Goal: Information Seeking & Learning: Learn about a topic

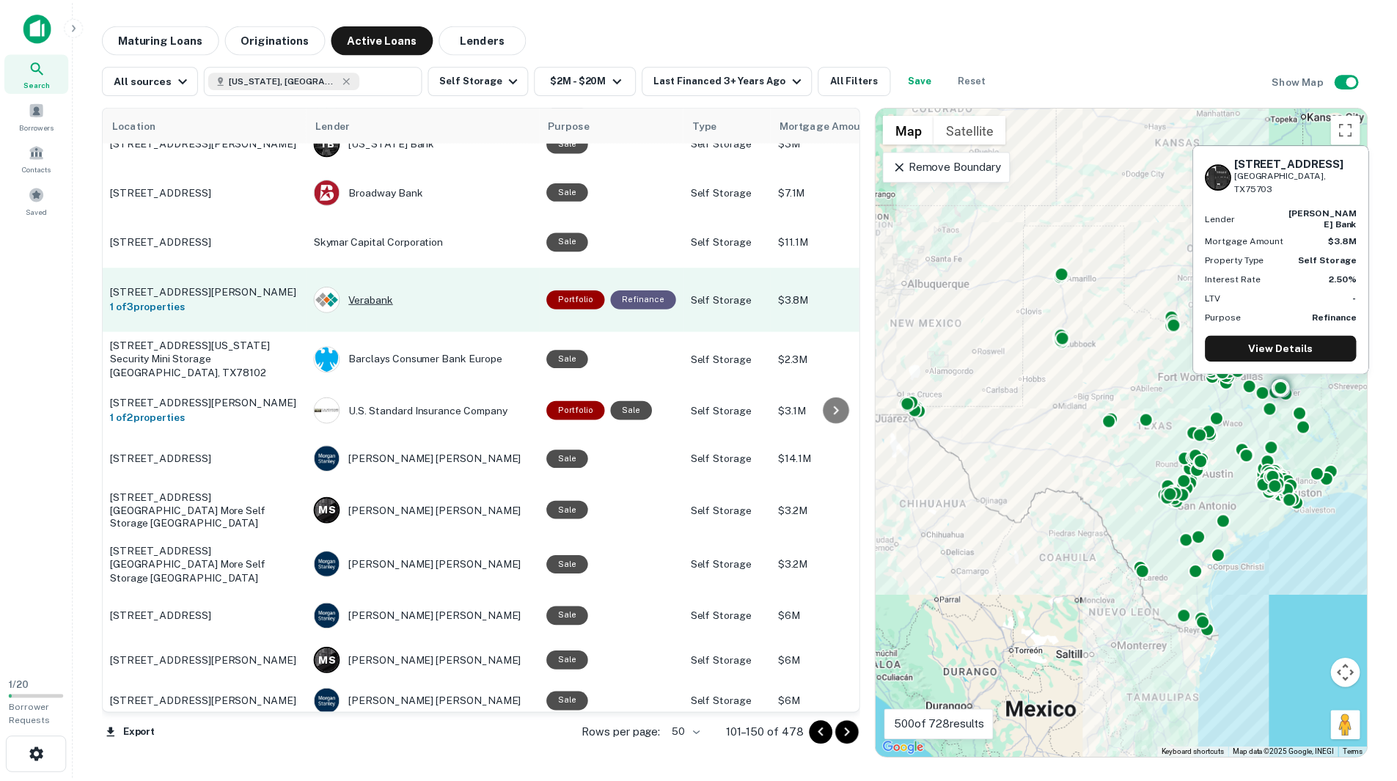
scroll to position [1708, 0]
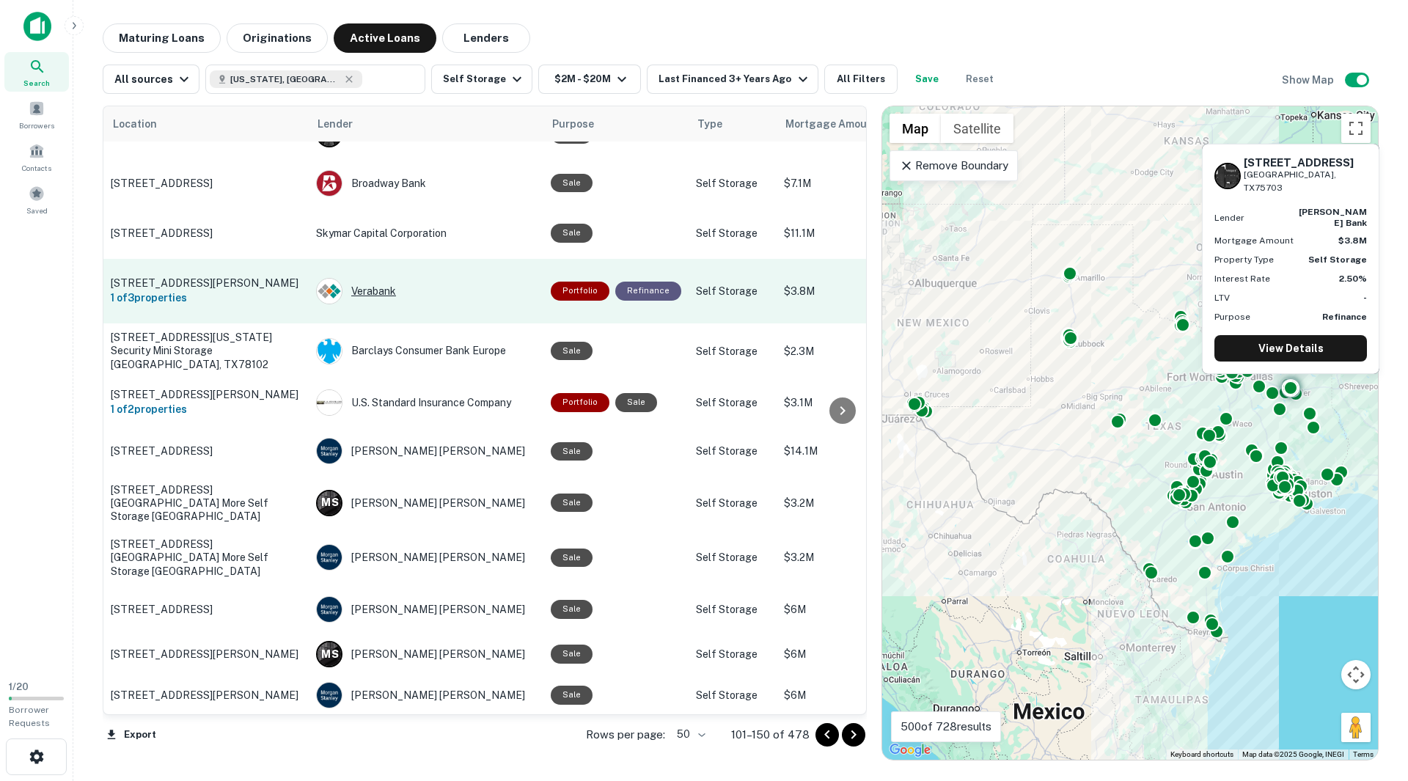
click at [378, 279] on div "Verabank" at bounding box center [426, 291] width 220 height 26
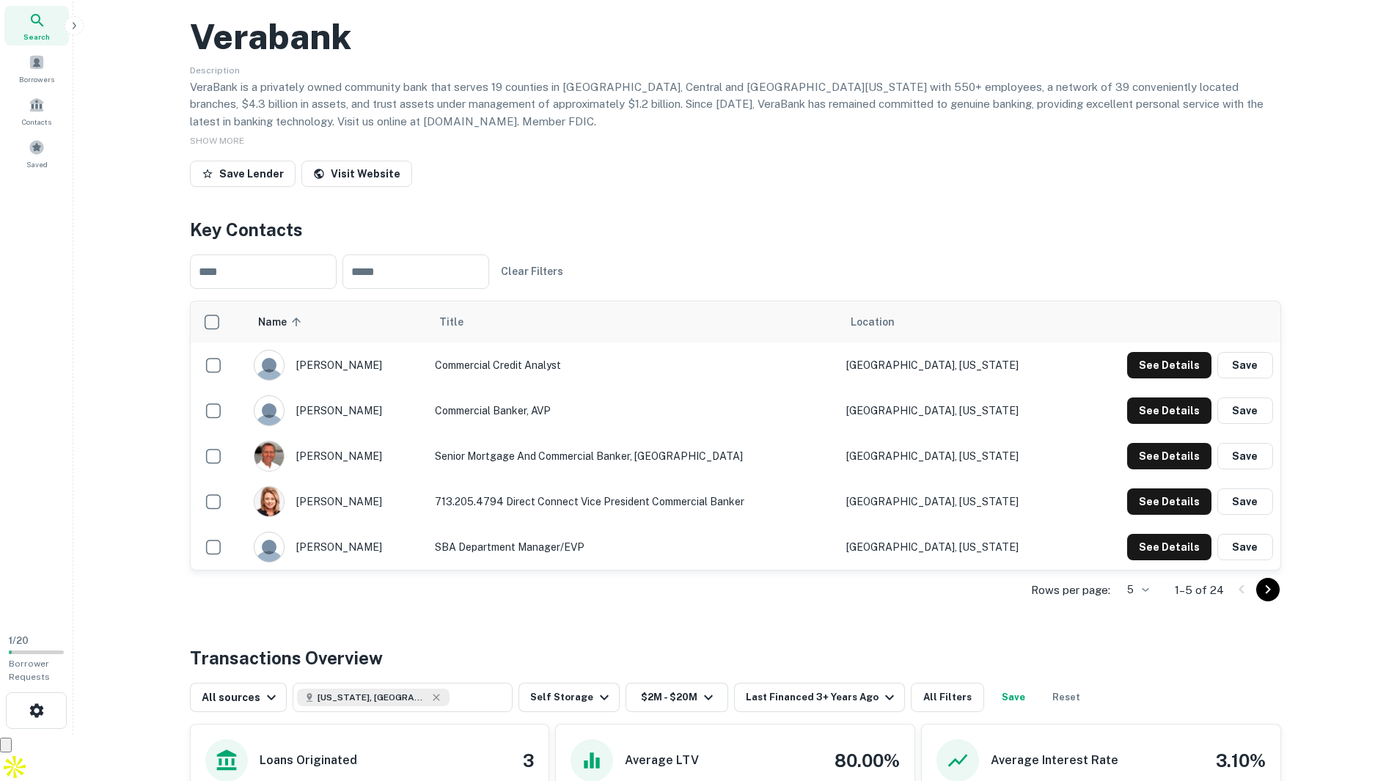
scroll to position [147, 0]
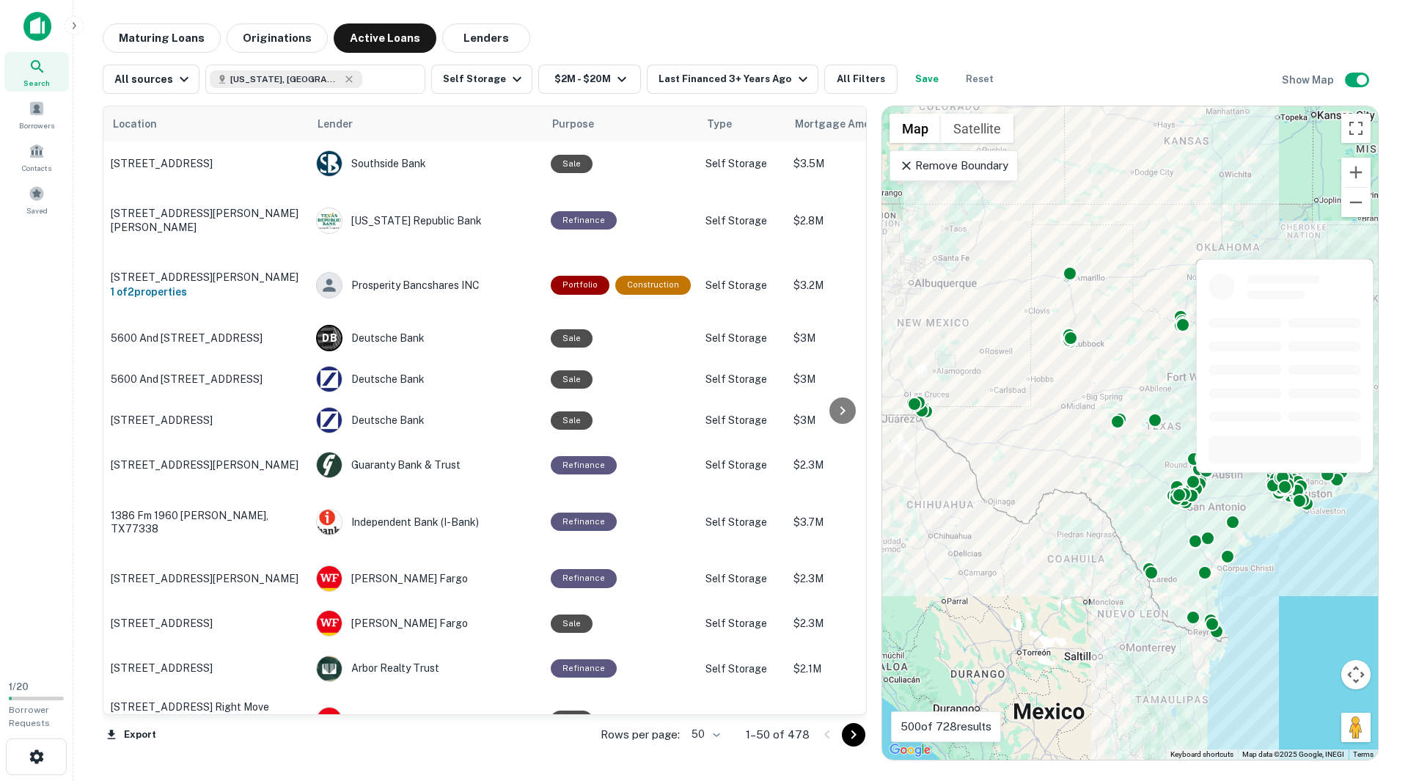
scroll to position [1755, 0]
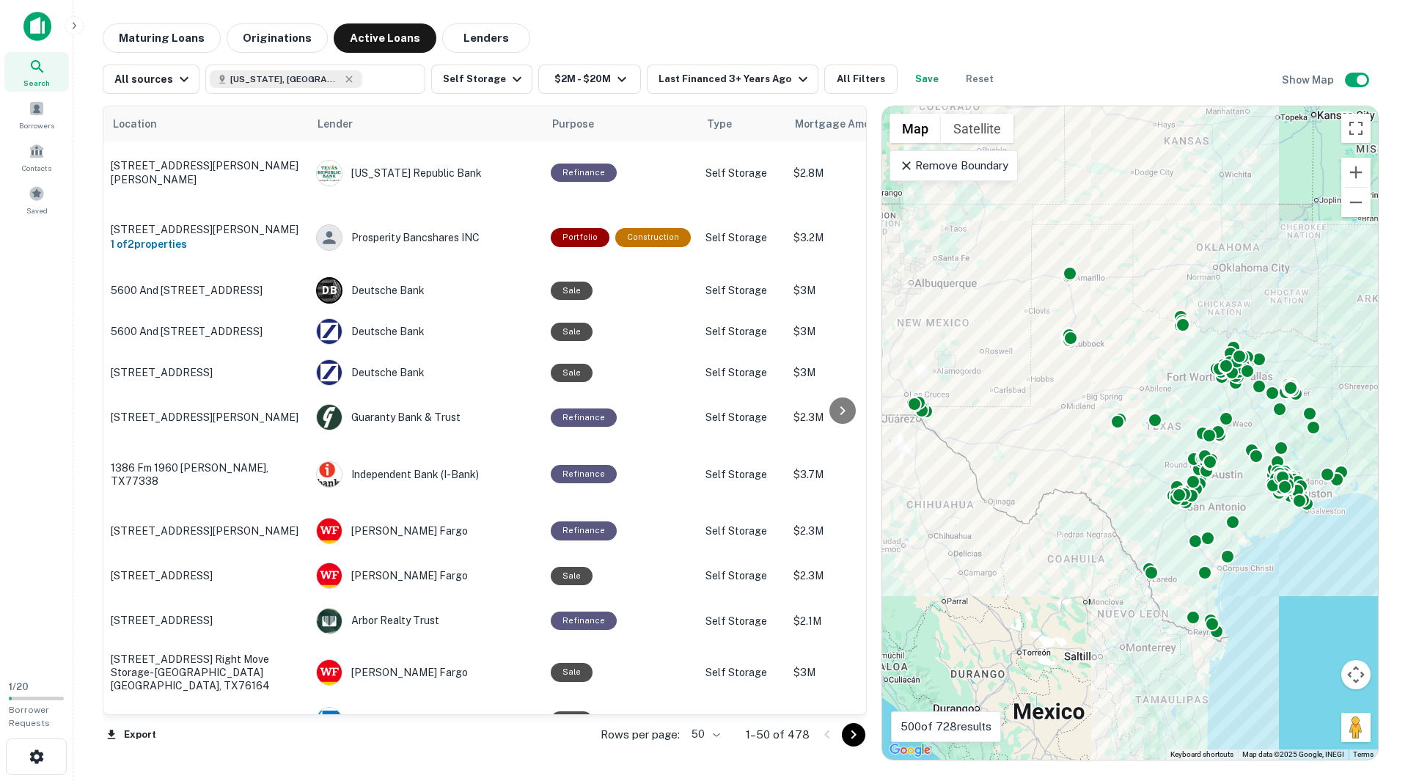
click at [849, 734] on icon "Go to next page" at bounding box center [854, 735] width 18 height 18
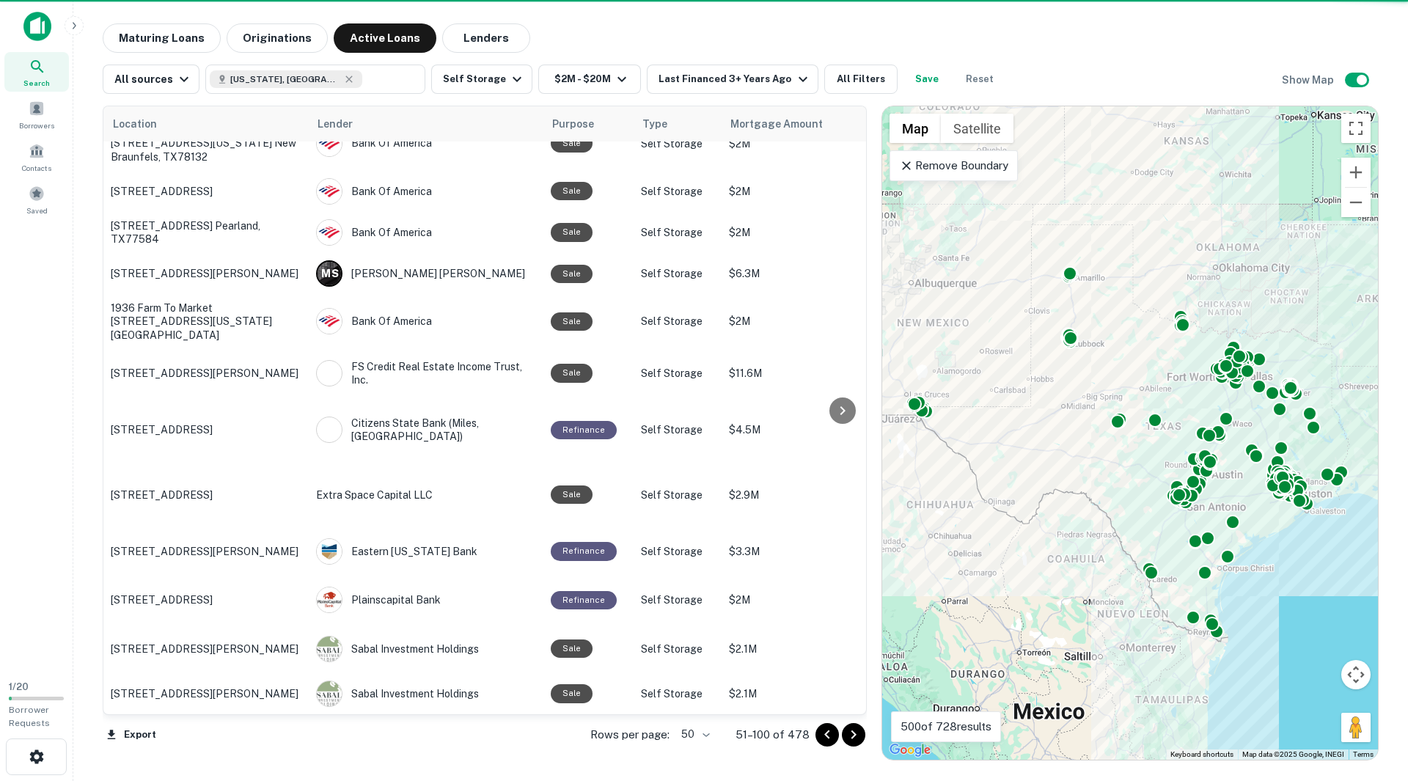
scroll to position [1733, 0]
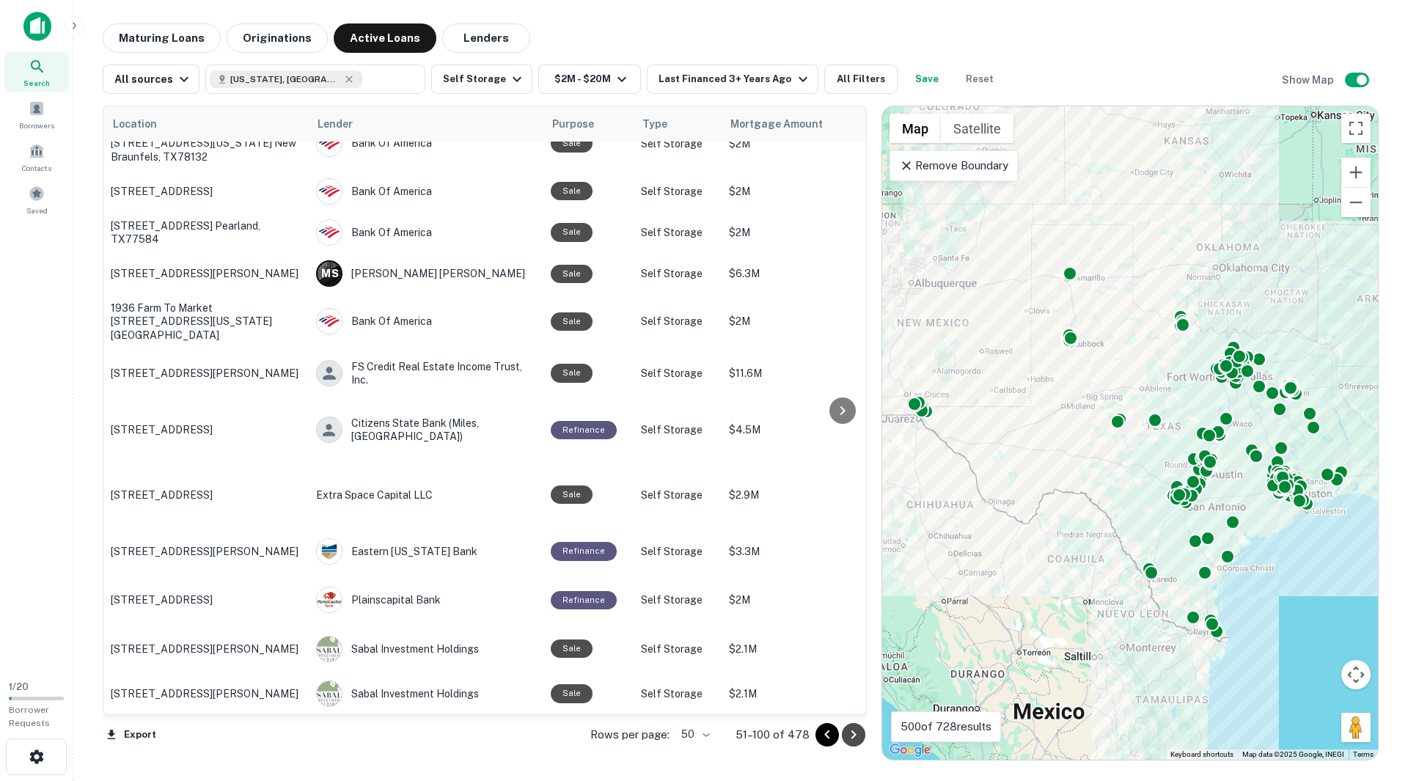
click at [847, 741] on icon "Go to next page" at bounding box center [854, 735] width 18 height 18
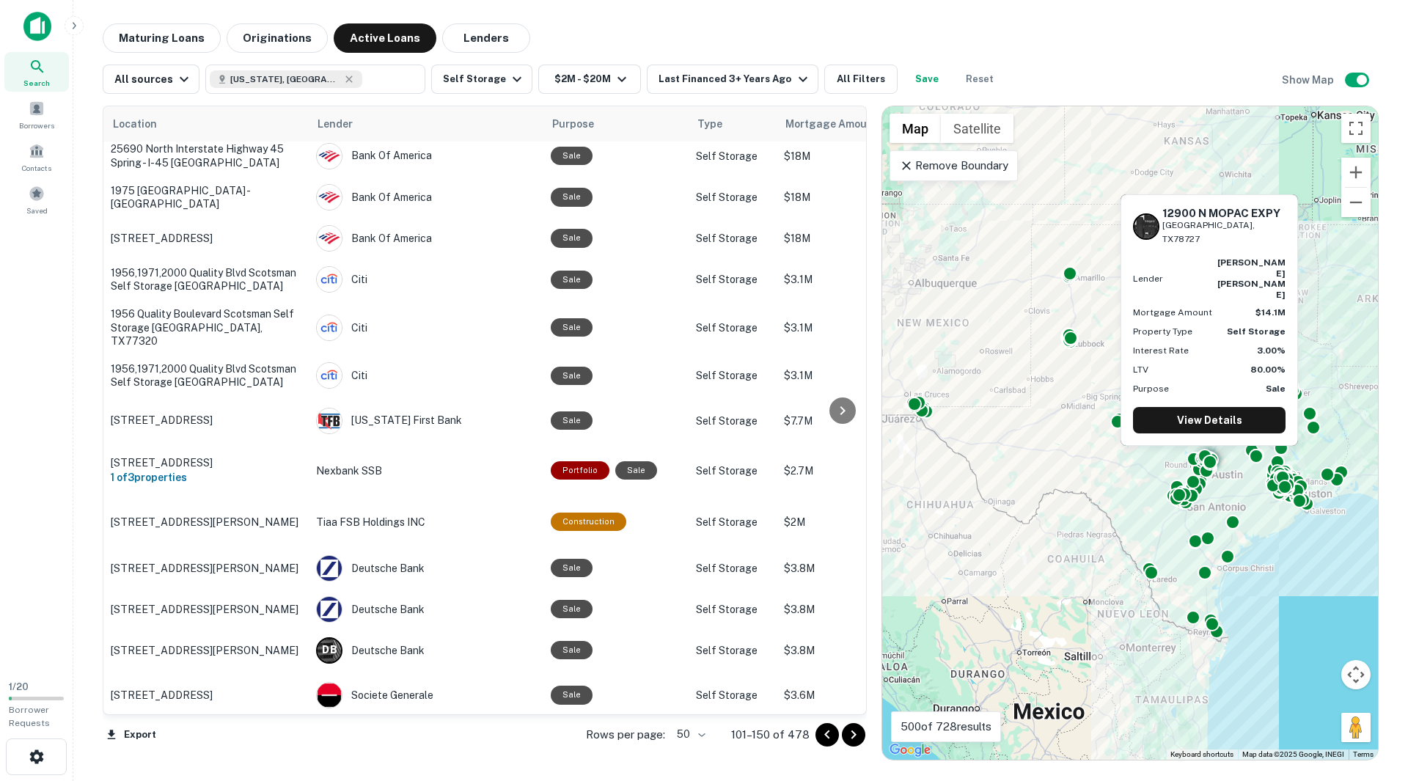
scroll to position [827, 0]
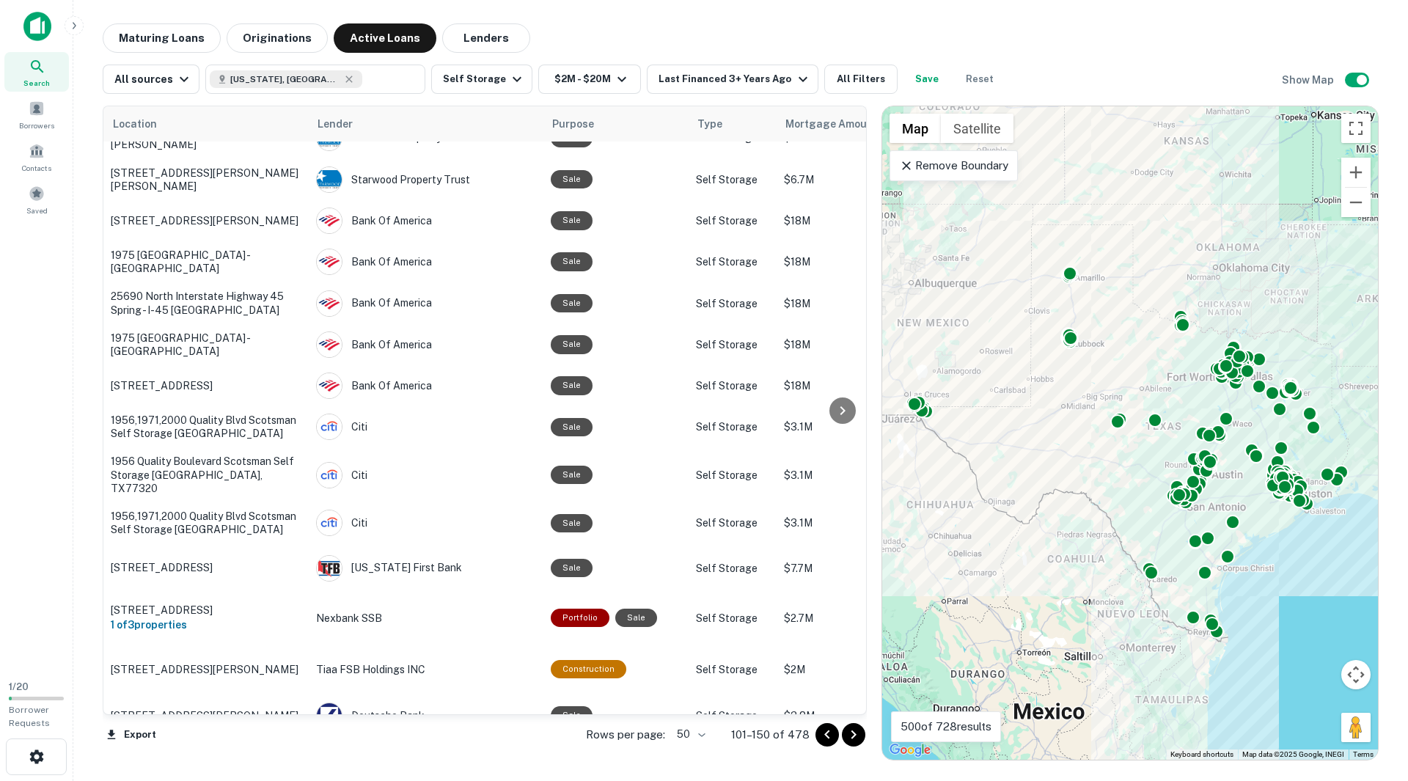
click at [853, 744] on button "Go to next page" at bounding box center [853, 734] width 23 height 23
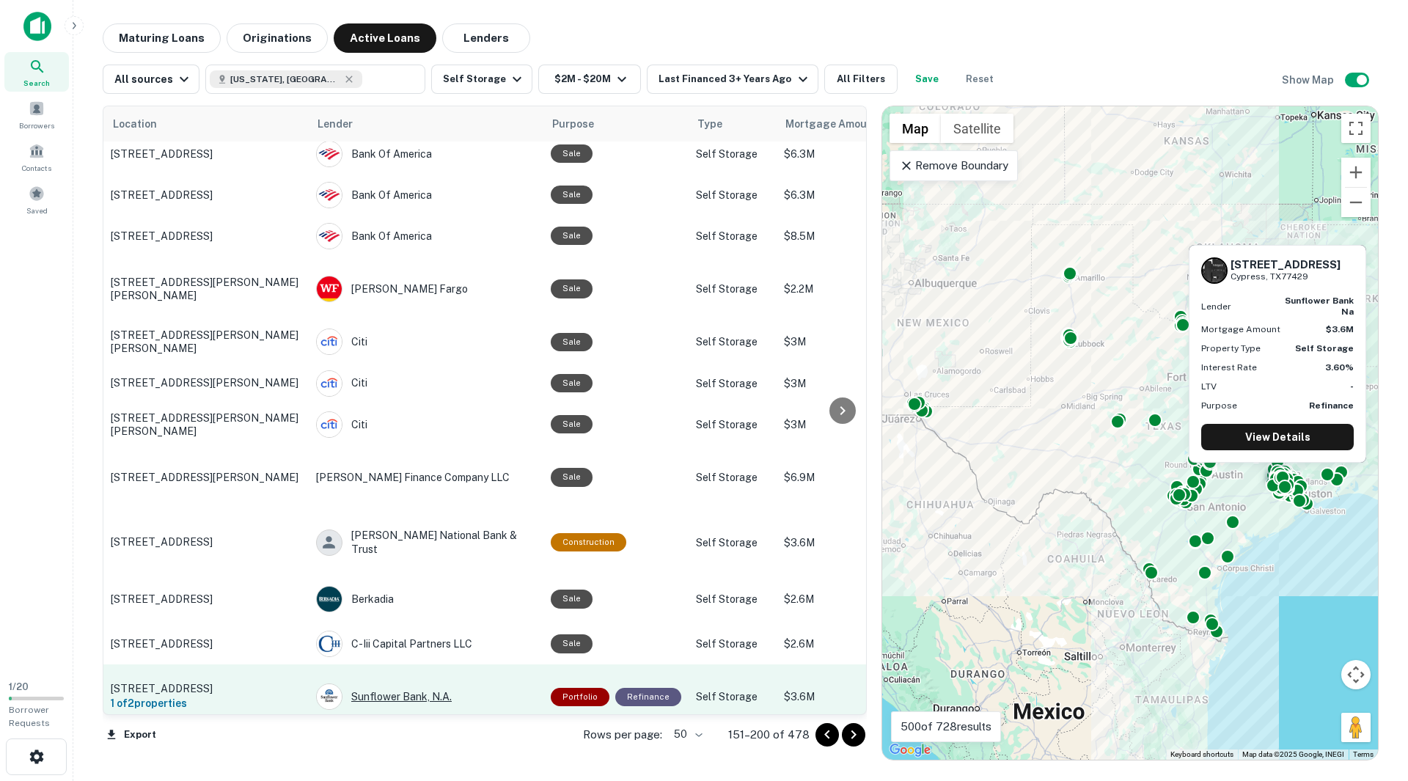
scroll to position [1504, 0]
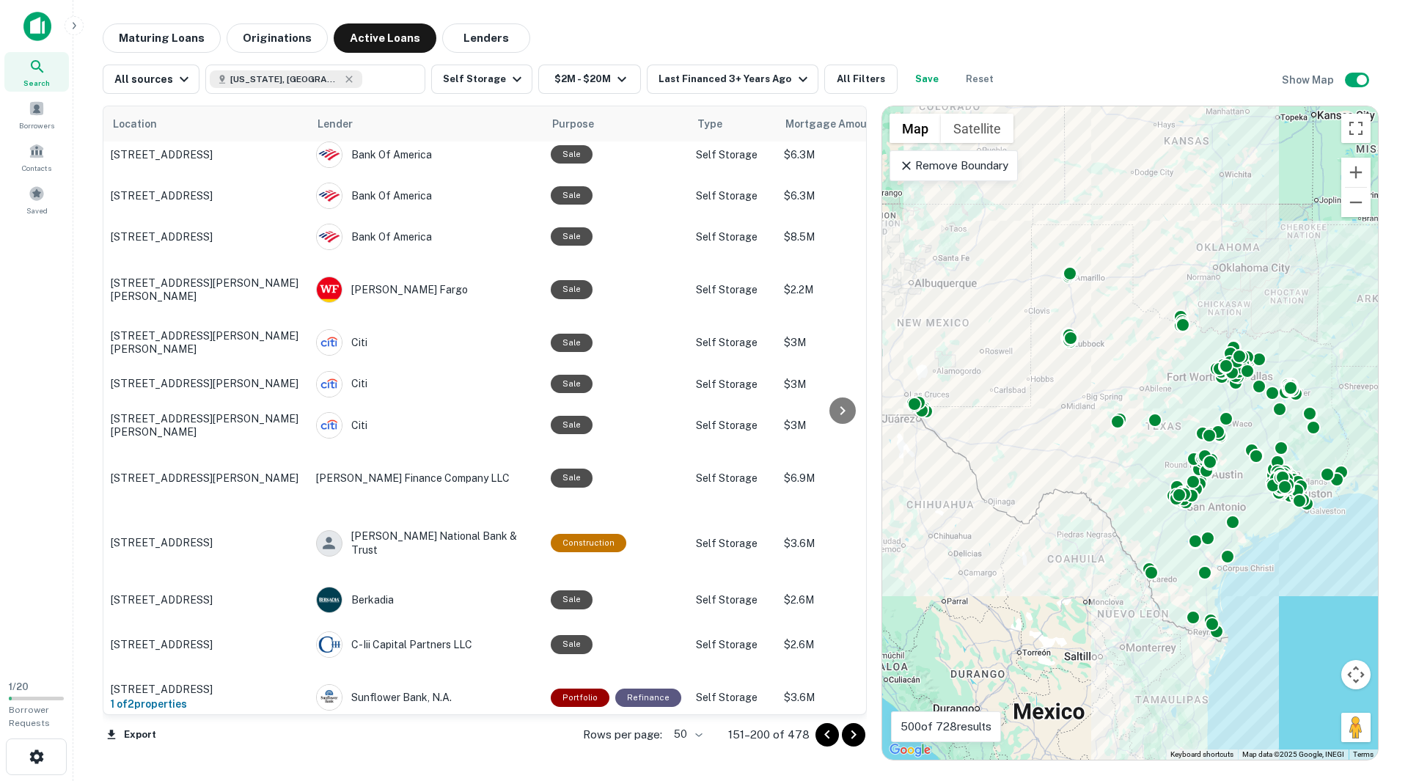
click at [855, 745] on button "Go to next page" at bounding box center [853, 734] width 23 height 23
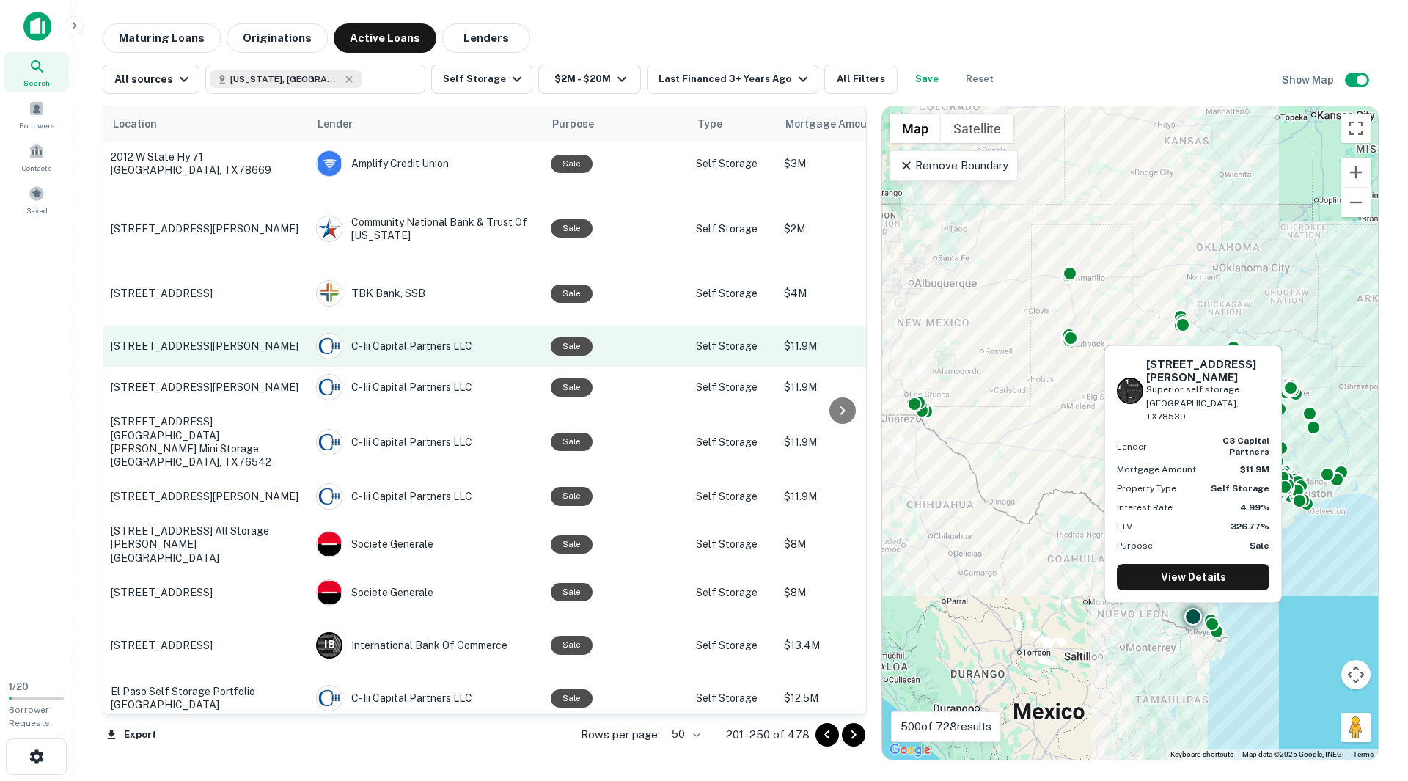
scroll to position [587, 0]
